Goal: Task Accomplishment & Management: Manage account settings

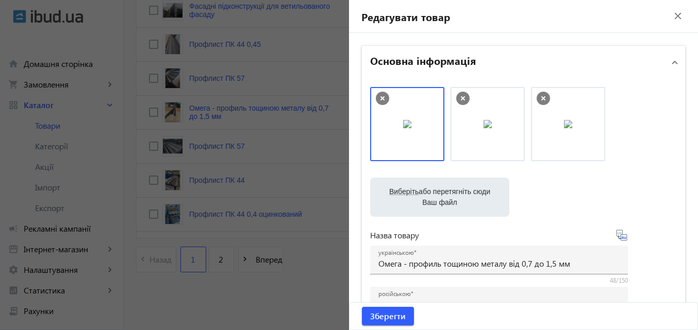
click at [674, 16] on mat-icon "close" at bounding box center [677, 15] width 15 height 15
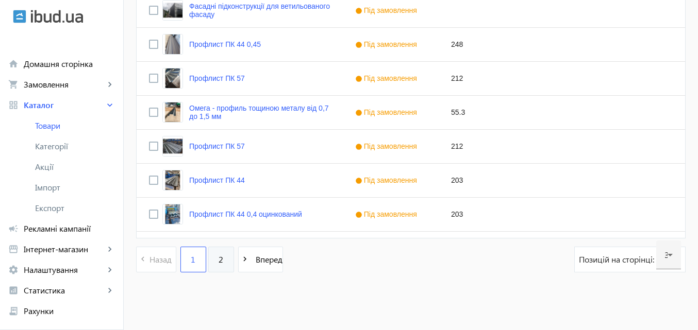
click at [221, 262] on link "2" at bounding box center [221, 260] width 26 height 26
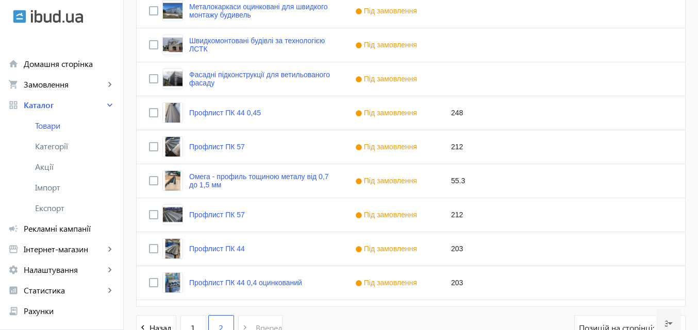
scroll to position [1057, 0]
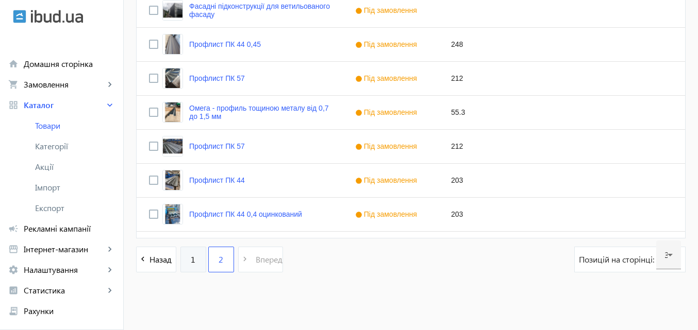
click at [189, 266] on link "1" at bounding box center [193, 260] width 26 height 26
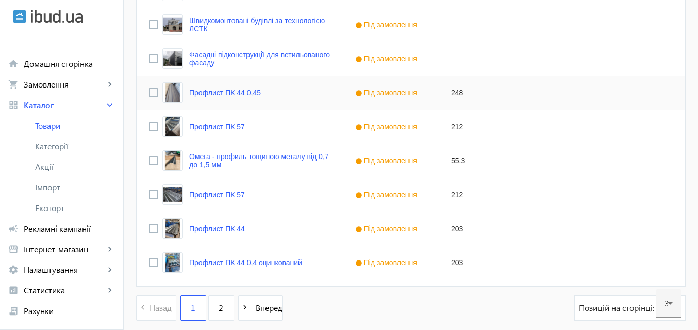
scroll to position [1031, 0]
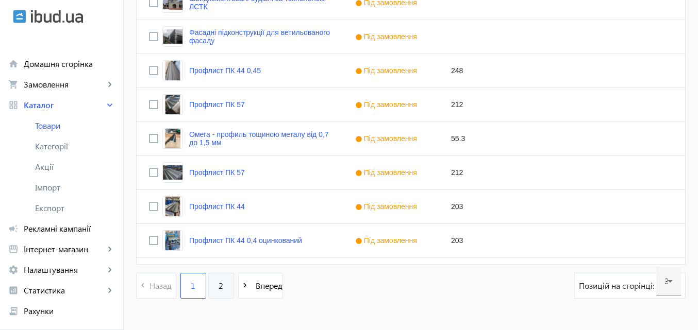
click at [218, 285] on link "2" at bounding box center [221, 286] width 26 height 26
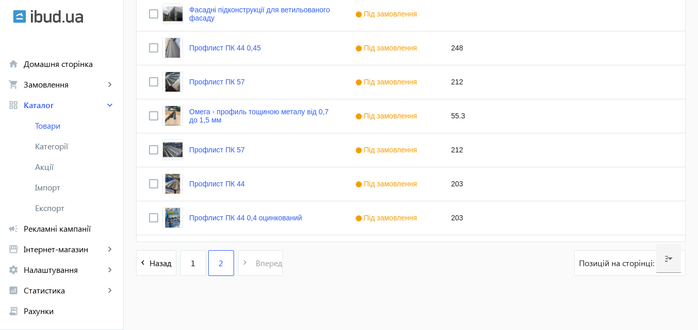
scroll to position [1057, 0]
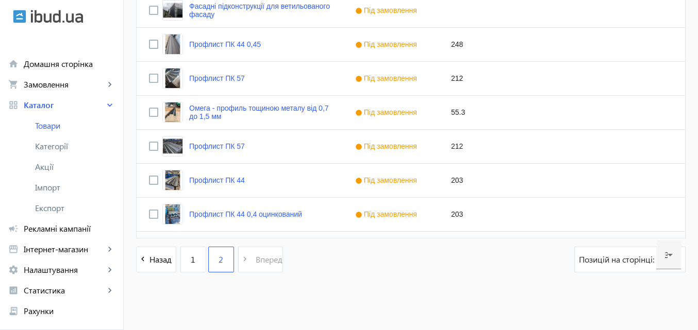
click at [241, 263] on pagination-template "navigate_before Назад 1 2 navigate_next Вперед" at bounding box center [209, 260] width 147 height 26
click at [180, 266] on link "1" at bounding box center [193, 260] width 26 height 26
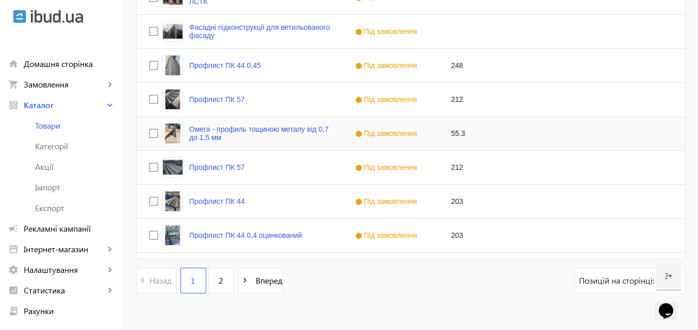
scroll to position [1057, 0]
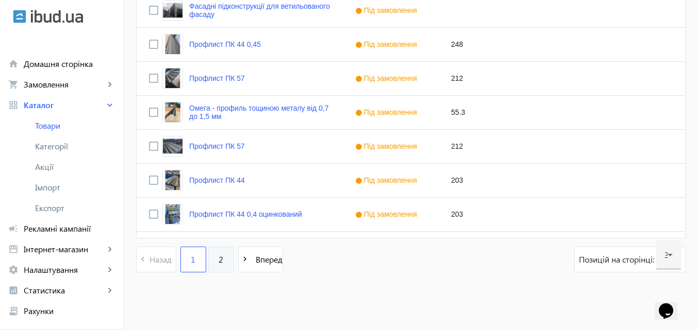
click at [222, 266] on link "2" at bounding box center [221, 260] width 26 height 26
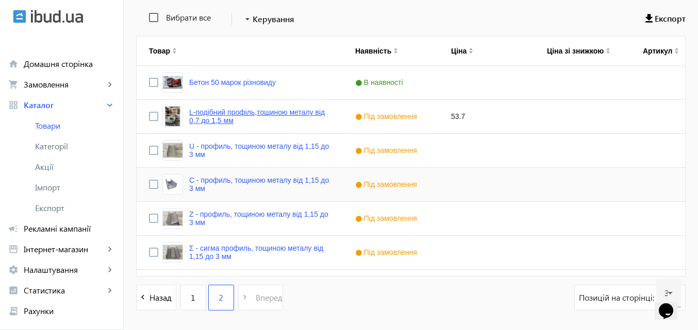
scroll to position [206, 0]
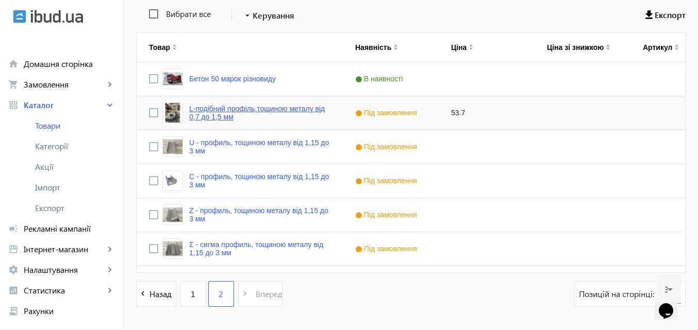
click at [260, 120] on link "L-подібний профіль,тощиною металу від 0,7 до 1,5 мм" at bounding box center [259, 113] width 141 height 16
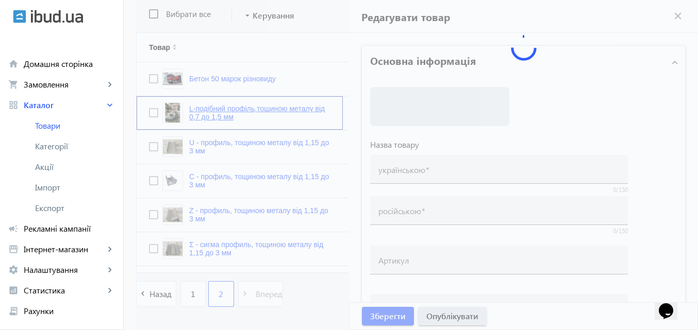
type input "L-подібний профіль,тощиною металу від 0,7 до 1,5 мм"
type input "L-образный профиль, тощиною металу від 0,7 до 1,5 мм"
type input "53.7"
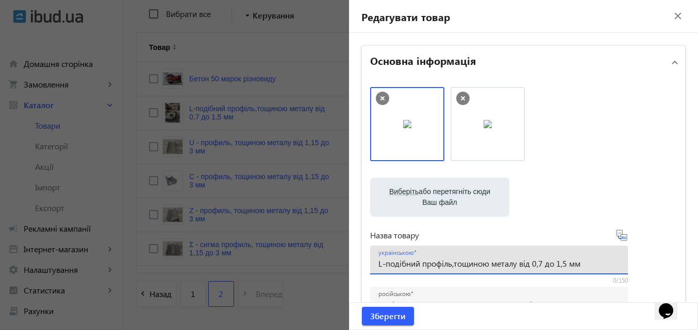
drag, startPoint x: 590, startPoint y: 263, endPoint x: 344, endPoint y: 279, distance: 246.4
click at [344, 279] on mat-sidenav-container "arrow_back Товари 36 /5000 товарів Подовжити Додати товар search filter_list Фі…" at bounding box center [411, 96] width 574 height 538
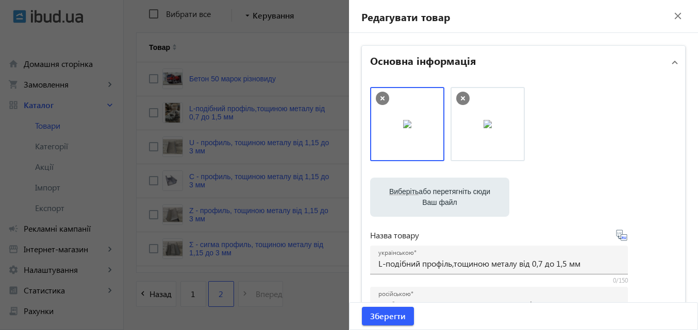
click at [674, 14] on mat-icon "close" at bounding box center [677, 15] width 15 height 15
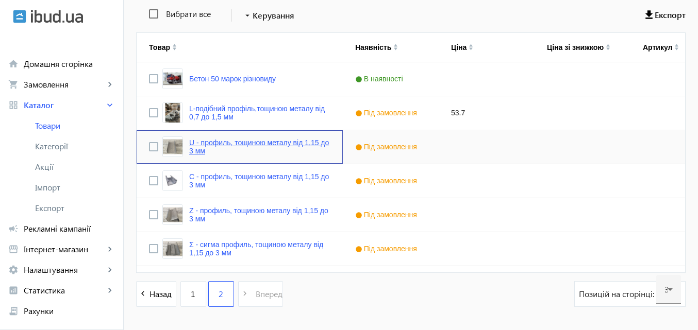
click at [216, 145] on link "U - профиль, тощиною металу від 1,15 до 3 мм" at bounding box center [259, 147] width 141 height 16
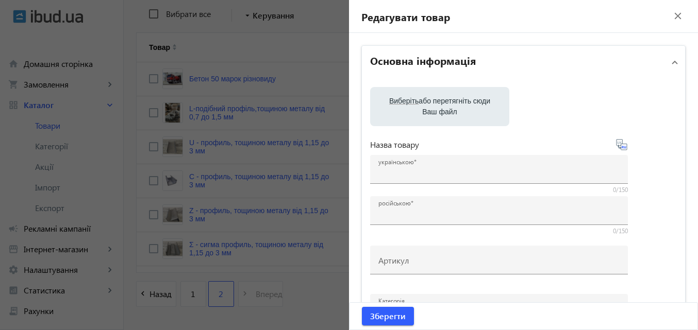
type input "U - профиль, тощиною металу від 1,15 до 3 мм"
type input "U – профиль, толщиной металла от 1,15 до 3 мм"
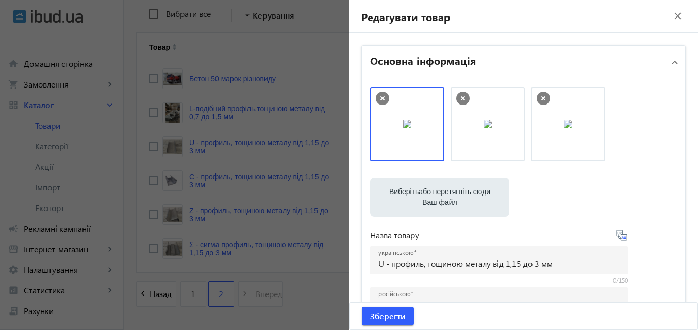
click at [320, 186] on div at bounding box center [349, 165] width 698 height 330
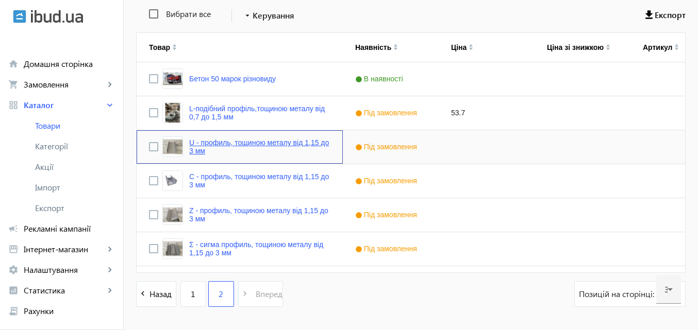
click at [265, 148] on link "U - профиль, тощиною металу від 1,15 до 3 мм" at bounding box center [259, 147] width 141 height 16
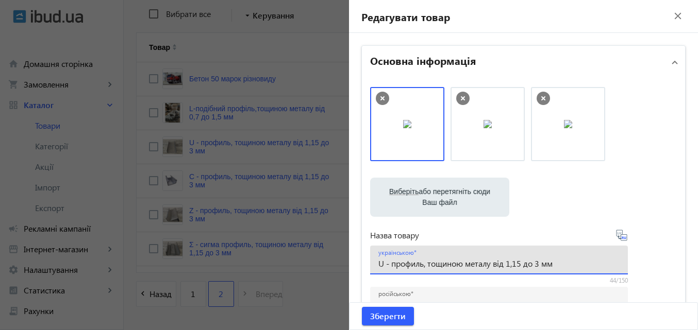
drag, startPoint x: 562, startPoint y: 266, endPoint x: 345, endPoint y: 275, distance: 217.1
click at [345, 275] on mat-sidenav-container "arrow_back Товари 36 /5000 товарів Подовжити Додати товар search filter_list Фі…" at bounding box center [411, 96] width 574 height 538
click at [673, 18] on mat-icon "close" at bounding box center [677, 15] width 15 height 15
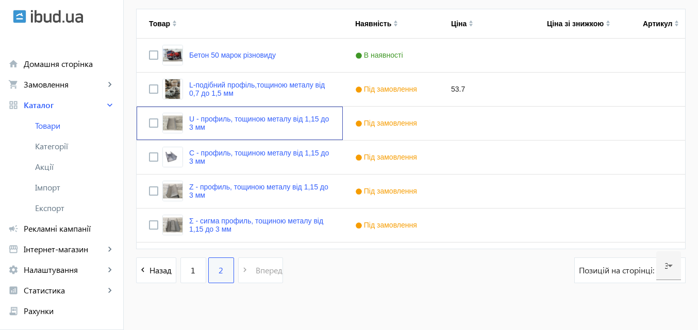
scroll to position [241, 0]
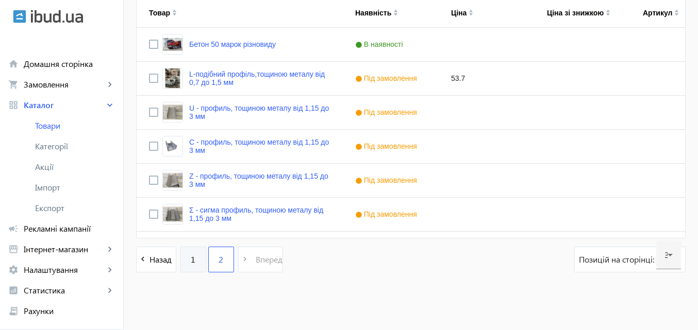
click at [182, 263] on link "1" at bounding box center [193, 260] width 26 height 26
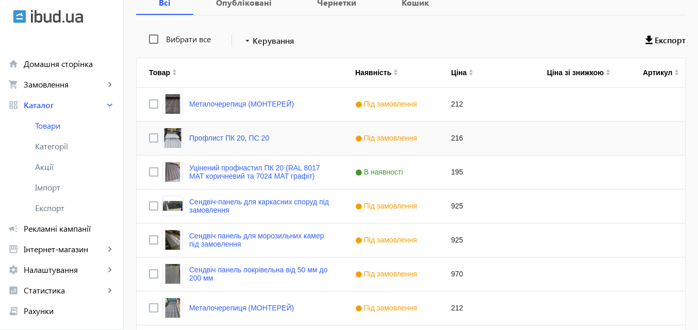
scroll to position [129, 0]
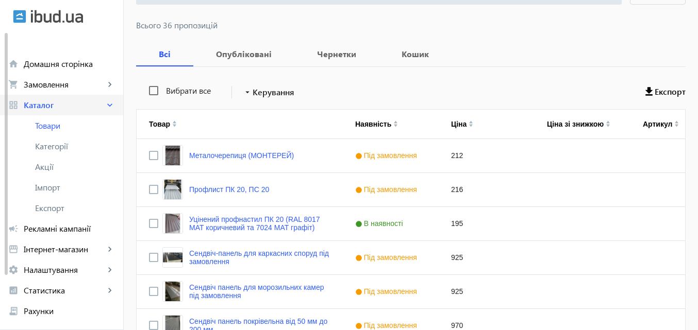
click at [40, 107] on span "Каталог" at bounding box center [64, 105] width 81 height 10
